Goal: Check status: Check status

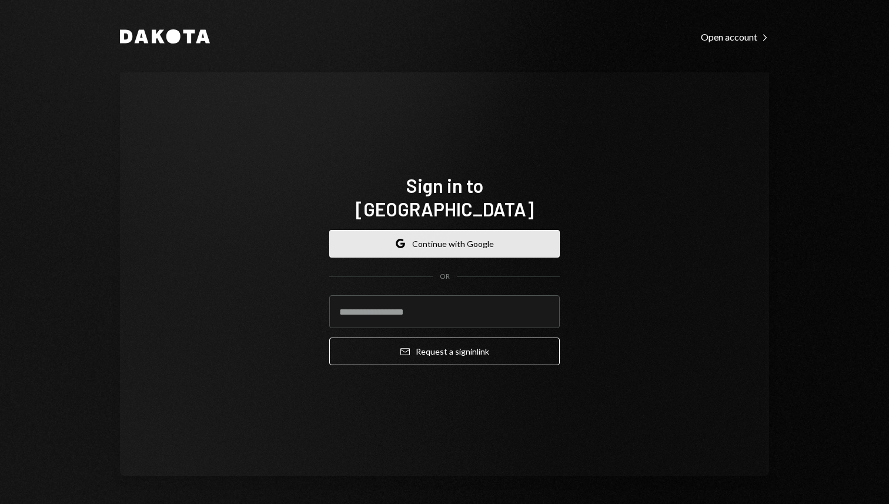
click at [469, 241] on button "Google Continue with Google" at bounding box center [444, 244] width 230 height 28
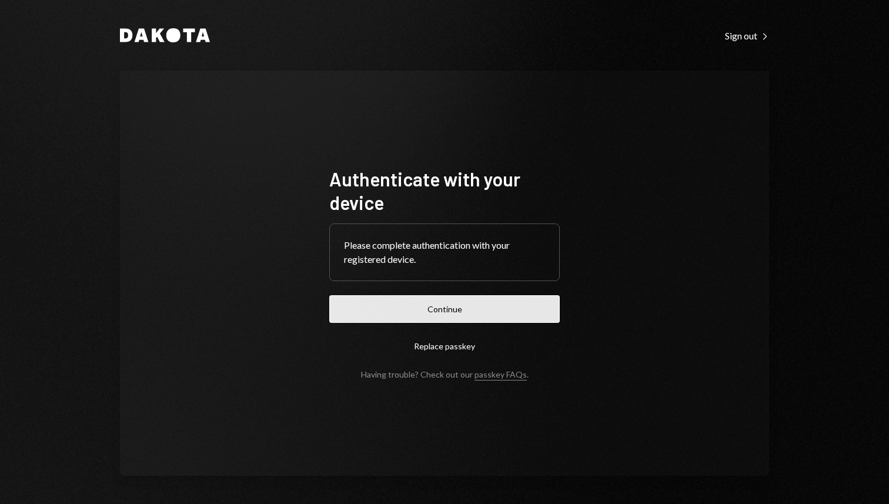
click at [444, 308] on button "Continue" at bounding box center [444, 309] width 230 height 28
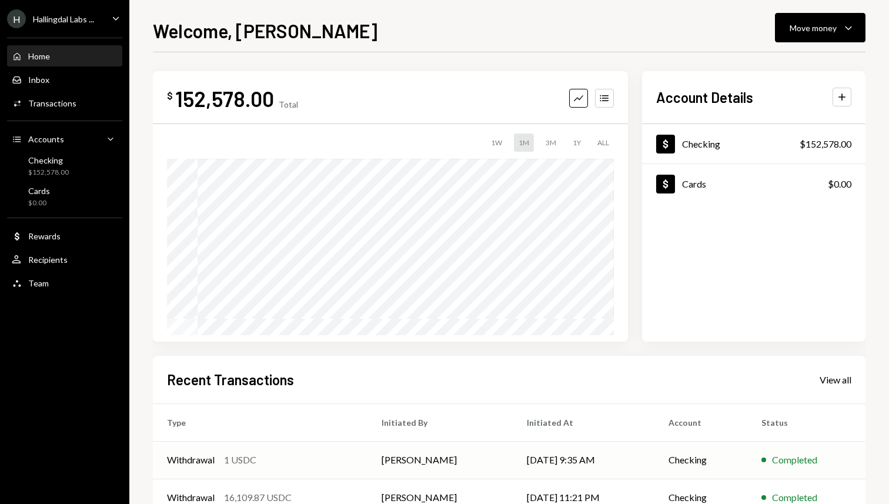
click at [286, 464] on div "Withdrawal 1 USDC" at bounding box center [260, 460] width 186 height 14
